Goal: Task Accomplishment & Management: Use online tool/utility

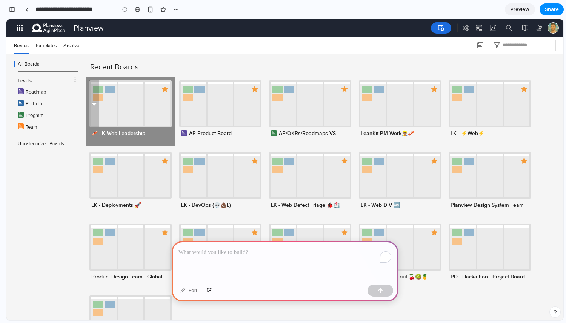
click at [115, 92] on icon at bounding box center [130, 103] width 82 height 47
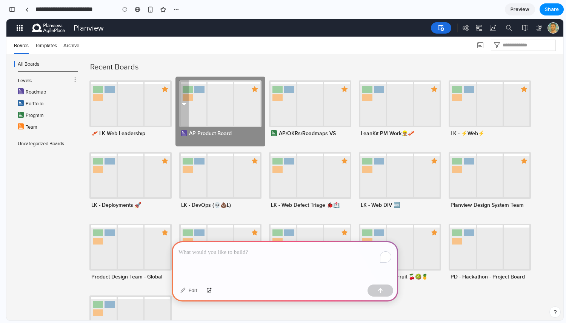
click at [228, 103] on icon at bounding box center [220, 103] width 82 height 47
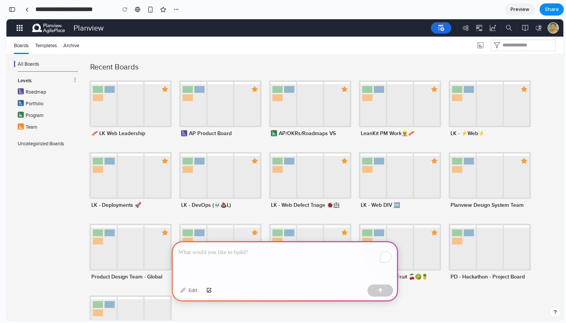
click at [158, 57] on div "All Boards Levels Roadmap: Level 1 of 4 Roadmap Portfolio: Level 2 of 4 Portfol…" at bounding box center [284, 187] width 549 height 266
click at [48, 43] on span "Templates" at bounding box center [46, 45] width 22 height 7
click at [241, 256] on p "To enrich screen reader interactions, please activate Accessibility in Grammarl…" at bounding box center [284, 252] width 213 height 9
click at [285, 248] on p "To enrich screen reader interactions, please activate Accessibility in Grammarl…" at bounding box center [284, 252] width 213 height 9
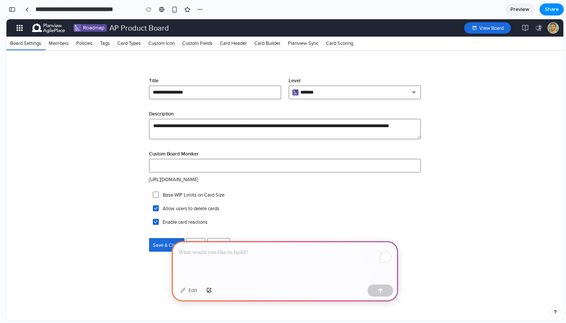
click at [293, 254] on p "To enrich screen reader interactions, please activate Accessibility in Grammarl…" at bounding box center [284, 252] width 213 height 9
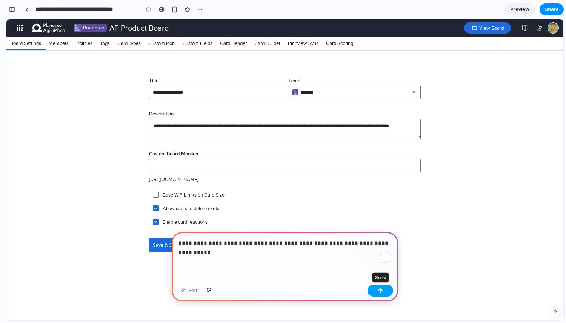
click at [385, 291] on button "button" at bounding box center [380, 290] width 26 height 12
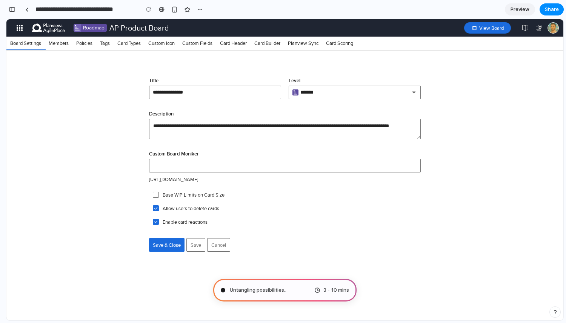
click at [257, 286] on span "Untangling possibilities .." at bounding box center [258, 290] width 57 height 8
click at [328, 289] on span "3 - 10 mins" at bounding box center [336, 290] width 26 height 8
click at [414, 92] on icon "Board Settings Form" at bounding box center [413, 93] width 3 height 2
click at [195, 245] on button "Save" at bounding box center [195, 245] width 19 height 14
type input "**********"
